Goal: Information Seeking & Learning: Find contact information

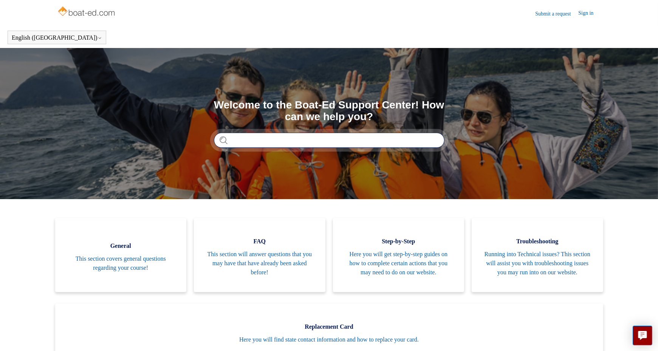
click at [244, 141] on input "Search" at bounding box center [329, 140] width 231 height 15
type input "**********"
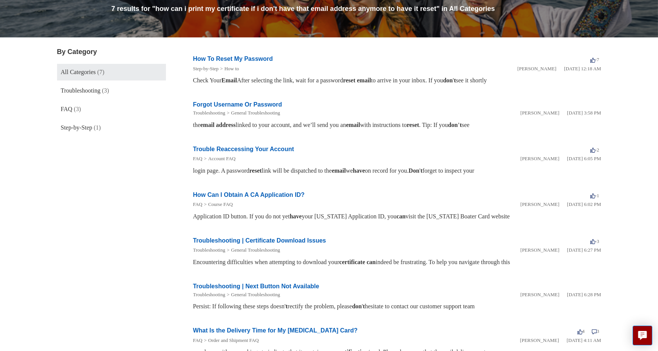
scroll to position [98, 0]
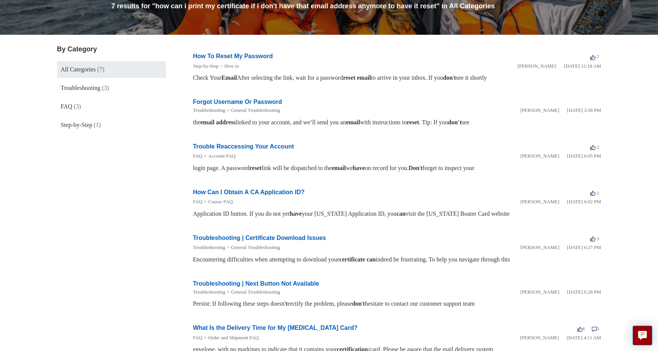
click at [277, 145] on link "Trouble Reaccessing Your Account" at bounding box center [243, 146] width 101 height 6
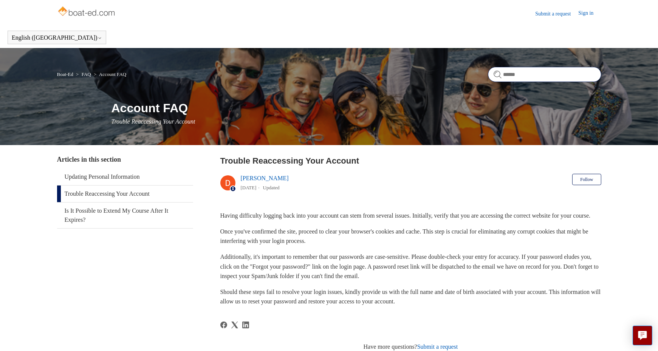
click at [546, 78] on input "Search" at bounding box center [544, 74] width 113 height 15
type input "**********"
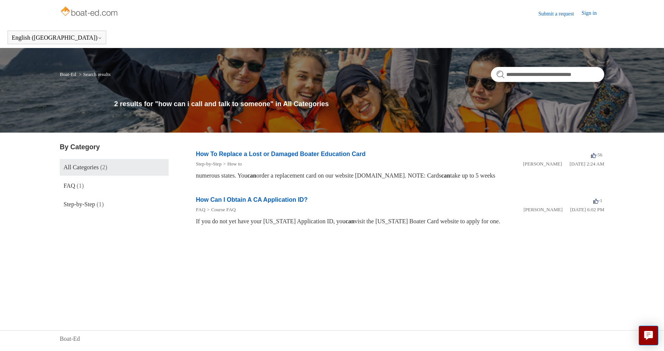
click at [295, 154] on link "How To Replace a Lost or Damaged Boater Education Card" at bounding box center [281, 154] width 170 height 6
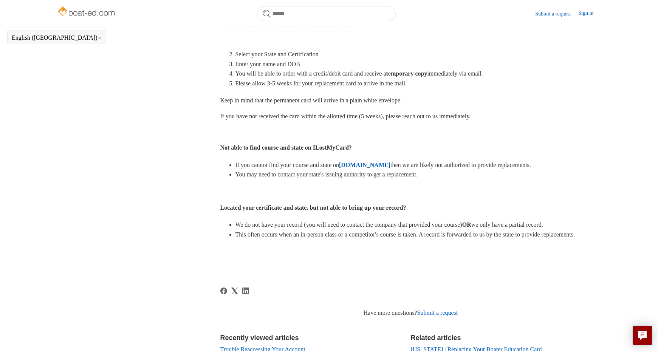
scroll to position [261, 0]
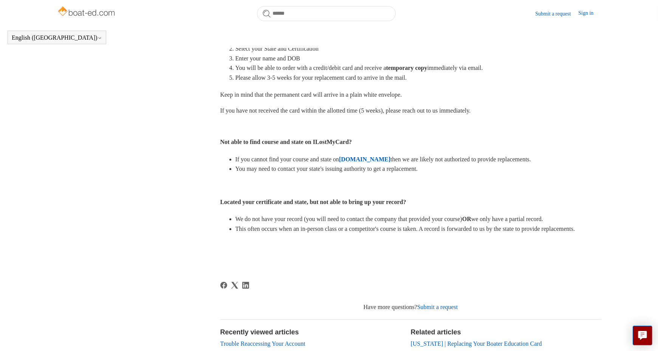
click at [388, 156] on strong "ILostMyCard.com" at bounding box center [364, 159] width 51 height 6
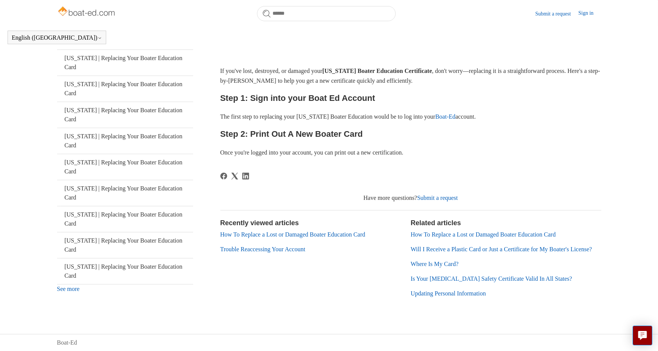
click at [299, 246] on link "Trouble Reaccessing Your Account" at bounding box center [262, 249] width 85 height 6
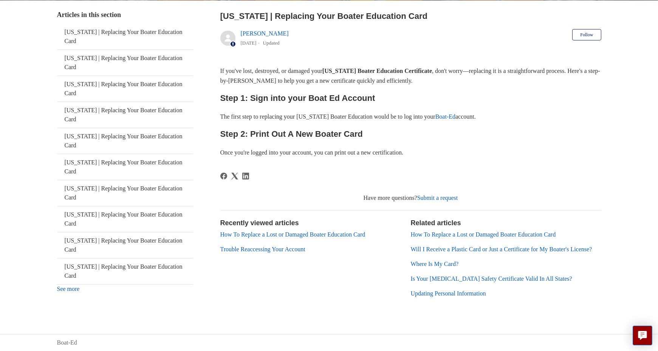
scroll to position [132, 0]
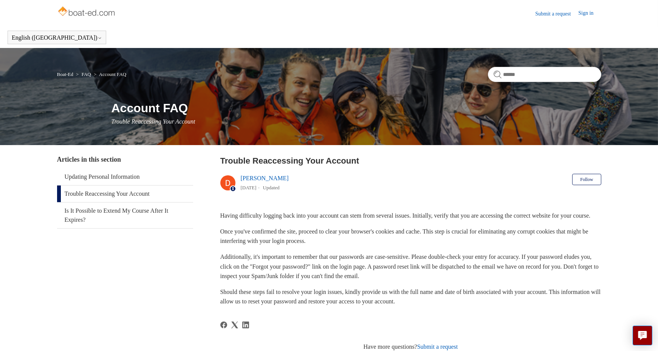
click at [555, 14] on link "Submit a request" at bounding box center [556, 14] width 43 height 8
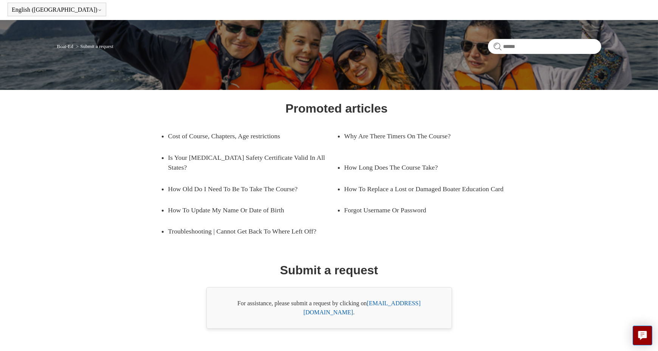
scroll to position [35, 0]
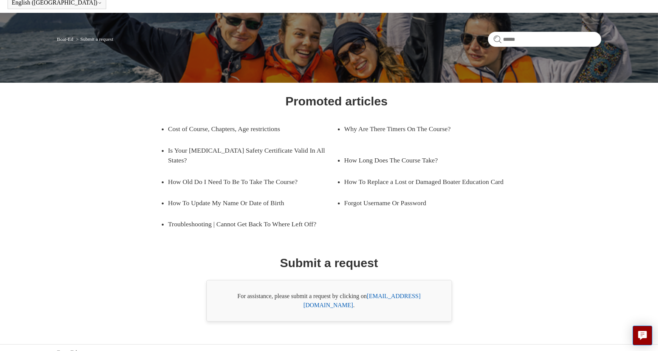
click at [421, 294] on link "[EMAIL_ADDRESS][DOMAIN_NAME]" at bounding box center [362, 301] width 117 height 16
click at [527, 244] on div "Promoted articles Cost of Course, Chapters, Age restrictions Why Are There Time…" at bounding box center [329, 207] width 490 height 230
click at [474, 289] on div "Promoted articles Cost of Course, Chapters, Age restrictions Why Are There Time…" at bounding box center [329, 207] width 490 height 230
